Goal: Information Seeking & Learning: Learn about a topic

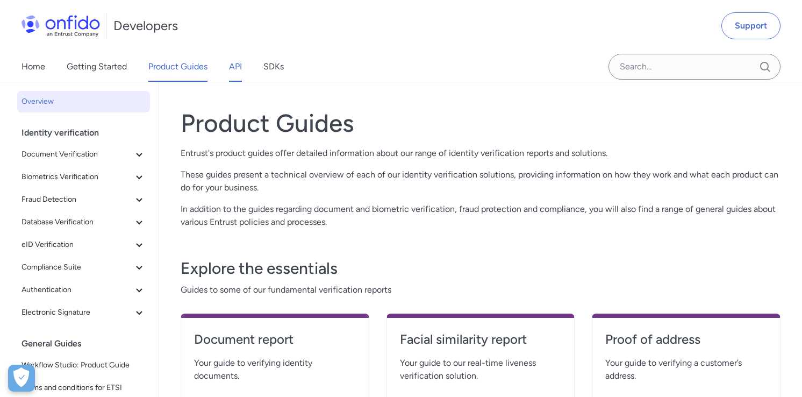
click at [235, 67] on link "API" at bounding box center [235, 67] width 13 height 30
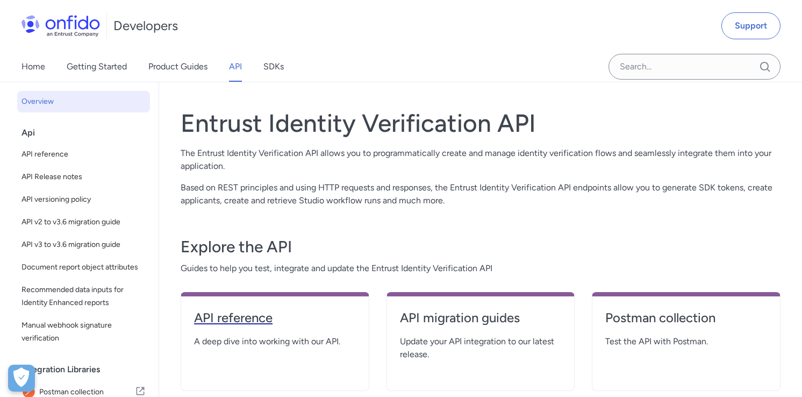
click at [267, 318] on h4 "API reference" at bounding box center [275, 317] width 162 height 17
select select "http"
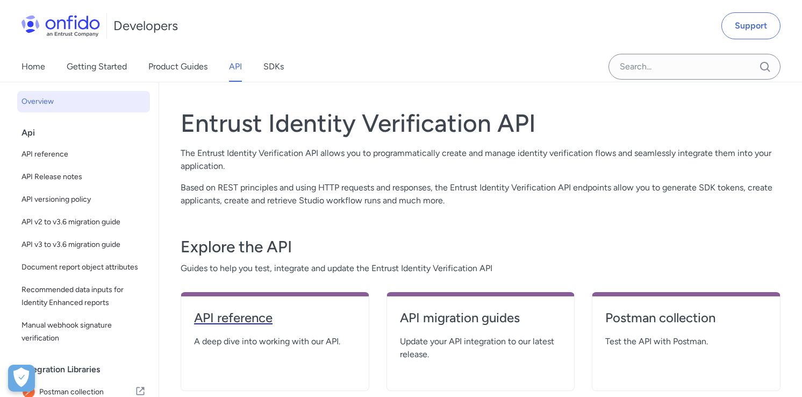
select select "http"
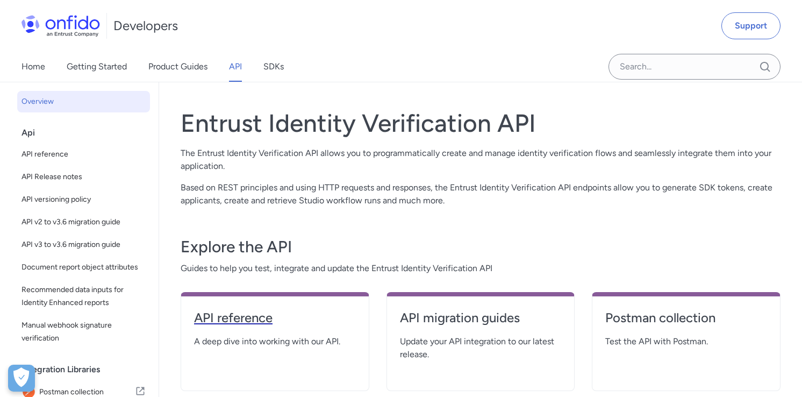
select select "http"
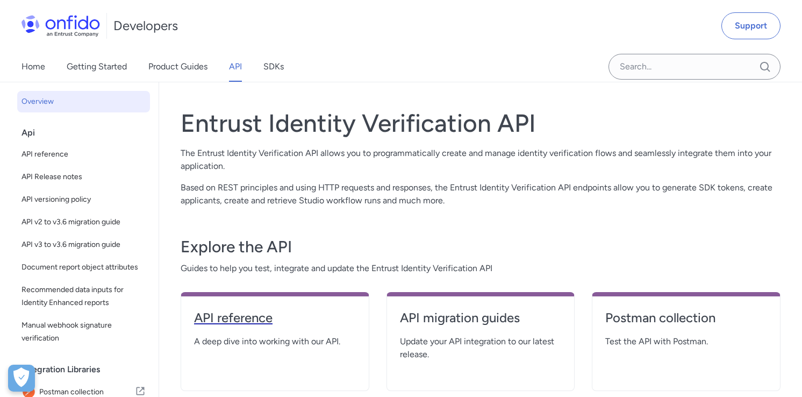
select select "http"
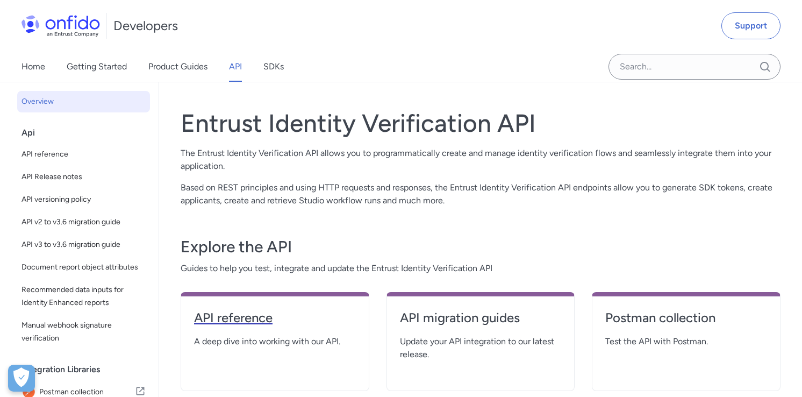
select select "http"
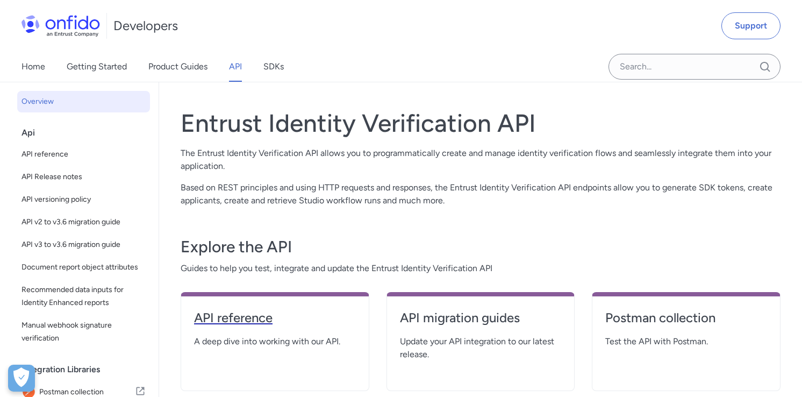
select select "http"
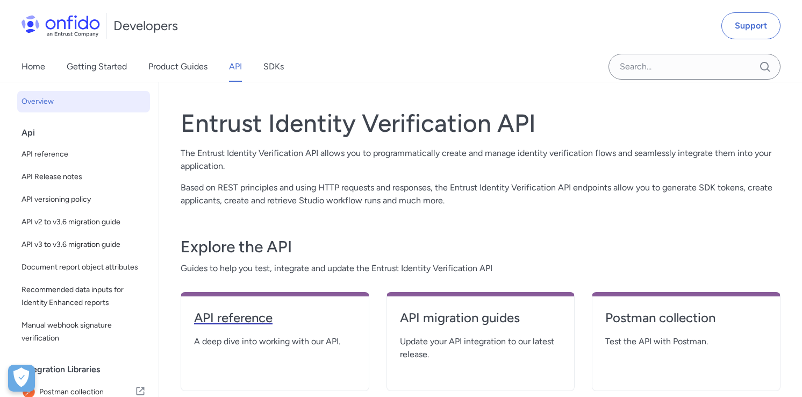
select select "http"
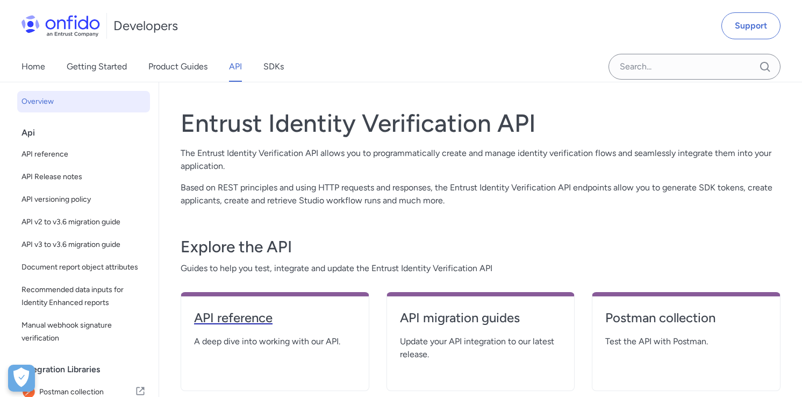
select select "http"
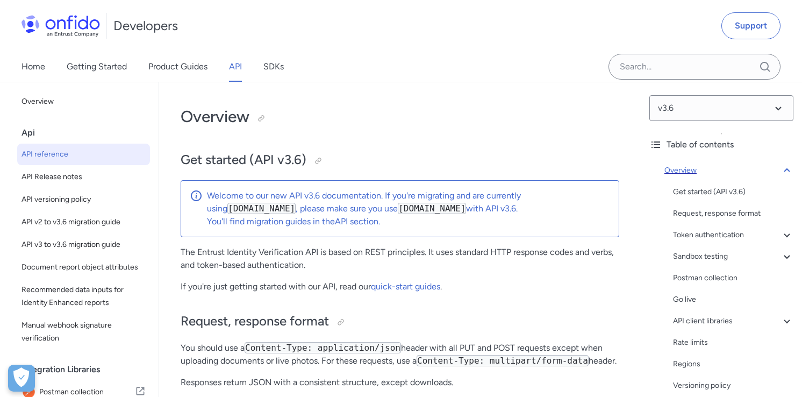
click at [790, 169] on icon at bounding box center [786, 170] width 13 height 13
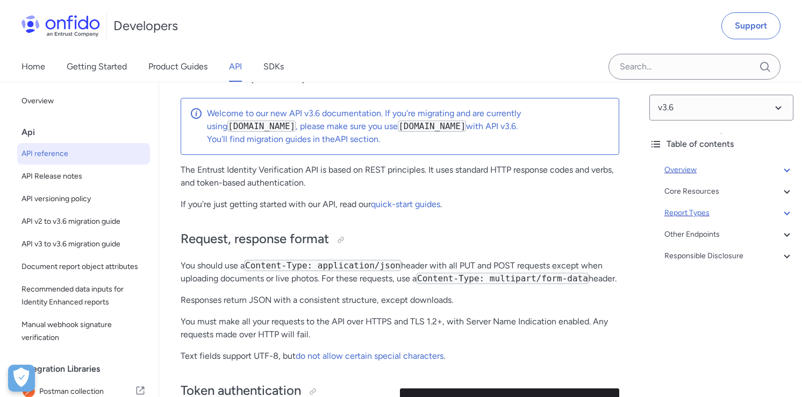
click at [718, 212] on div "Report Types" at bounding box center [728, 212] width 129 height 13
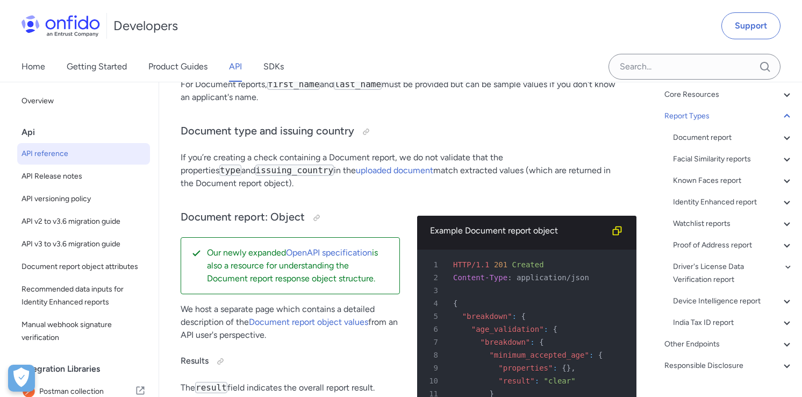
scroll to position [98, 0]
click at [711, 206] on div "Identity Enhanced report" at bounding box center [733, 201] width 120 height 13
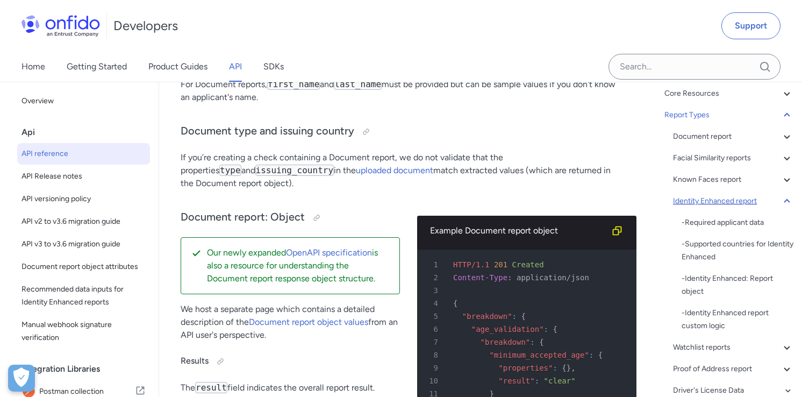
scroll to position [71819, 0]
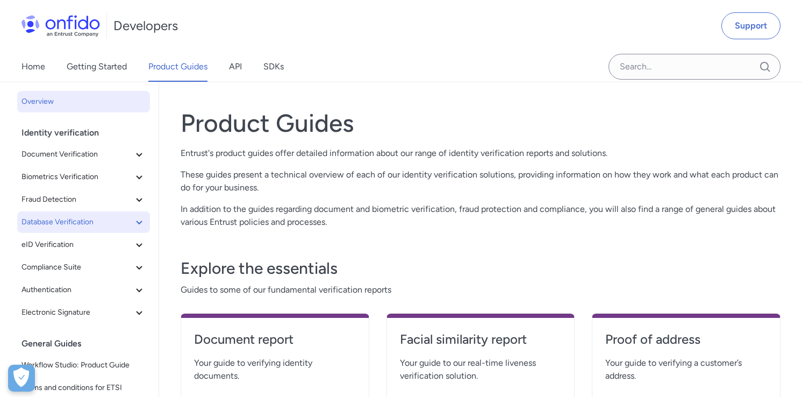
click at [140, 213] on button "Database Verification" at bounding box center [83, 222] width 133 height 22
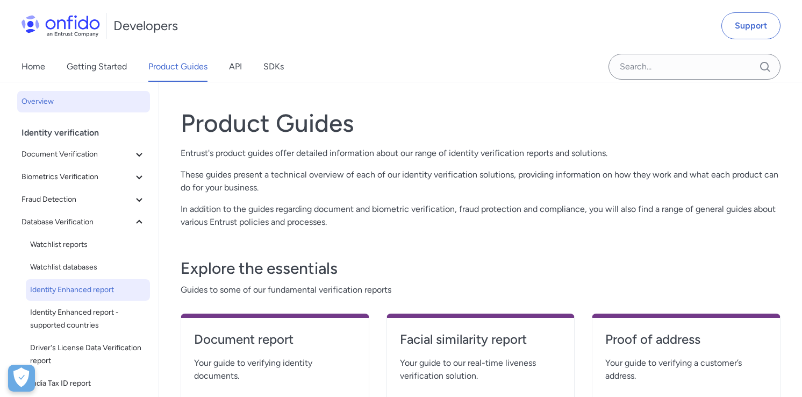
click at [126, 288] on span "Identity Enhanced report" at bounding box center [88, 289] width 116 height 13
